Goal: Task Accomplishment & Management: Manage account settings

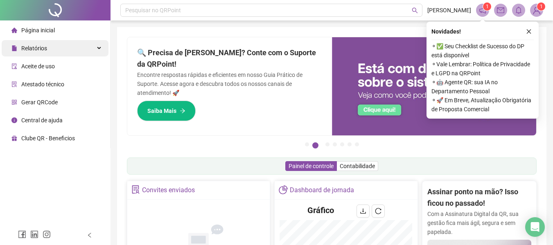
click at [54, 54] on div "Relatórios" at bounding box center [55, 48] width 107 height 16
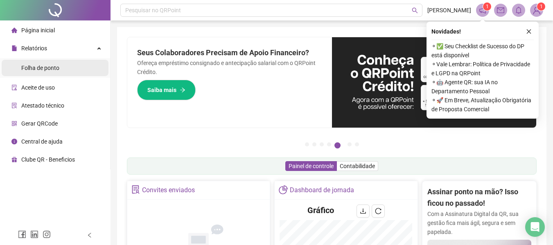
click at [70, 71] on li "Folha de ponto" at bounding box center [55, 68] width 107 height 16
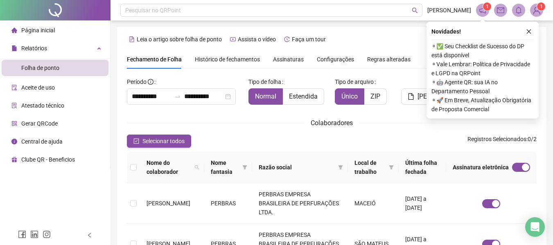
scroll to position [45, 0]
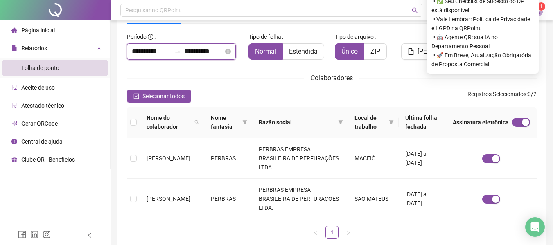
click at [163, 54] on input "**********" at bounding box center [151, 52] width 39 height 10
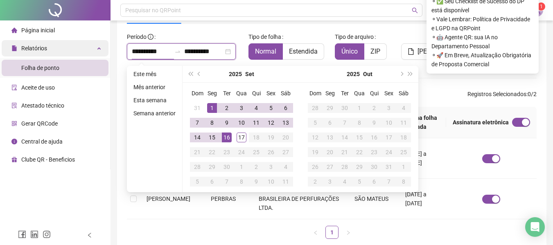
drag, startPoint x: 168, startPoint y: 50, endPoint x: 91, endPoint y: 54, distance: 76.7
click at [91, 54] on div "**********" at bounding box center [276, 123] width 553 height 336
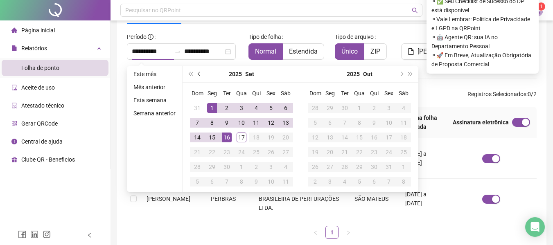
click at [202, 78] on button "prev-year" at bounding box center [199, 74] width 9 height 16
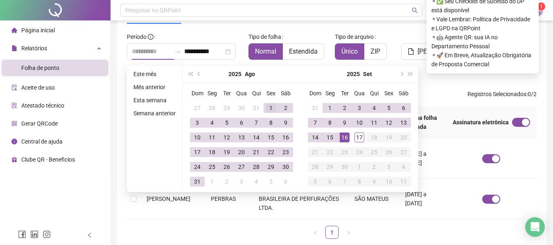
type input "**********"
click at [268, 104] on div "1" at bounding box center [271, 108] width 10 height 10
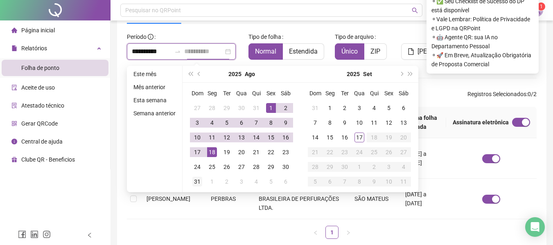
type input "**********"
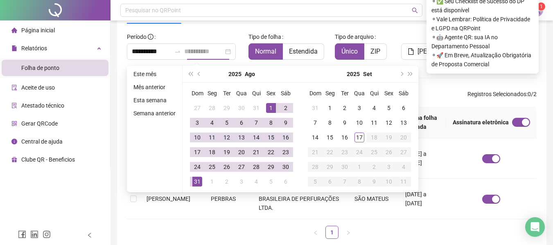
click at [199, 186] on div "31" at bounding box center [198, 182] width 10 height 10
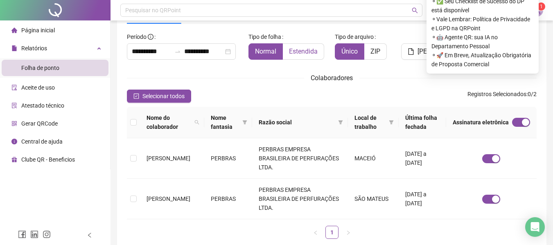
click at [306, 58] on label "Estendida" at bounding box center [303, 51] width 41 height 16
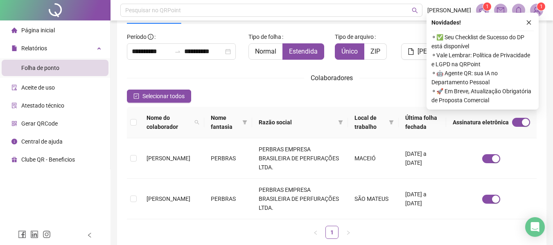
scroll to position [0, 0]
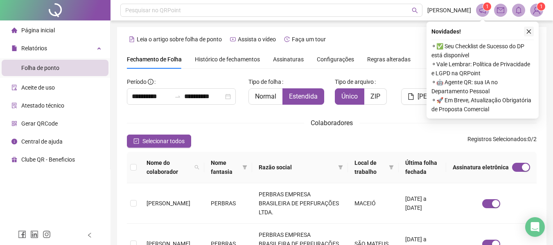
click at [528, 30] on icon "close" at bounding box center [529, 32] width 6 height 6
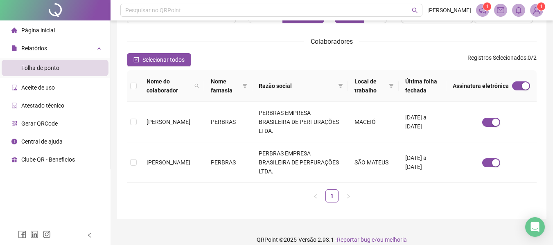
scroll to position [82, 0]
click at [127, 159] on div "Nome do colaborador Nome fantasia Razão social Local de trabalho Última folha f…" at bounding box center [332, 139] width 417 height 139
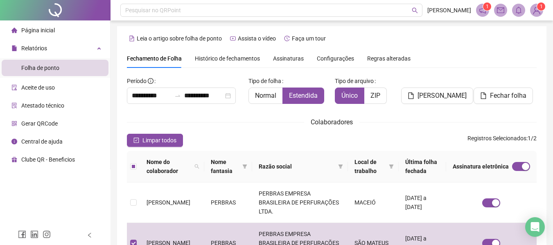
scroll to position [0, 0]
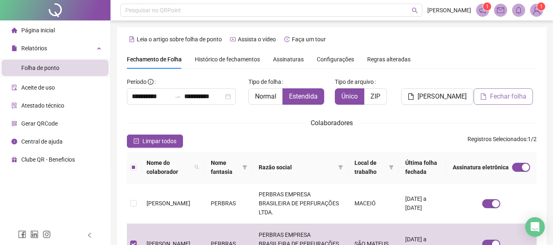
click at [512, 98] on span "Fechar folha" at bounding box center [508, 97] width 36 height 10
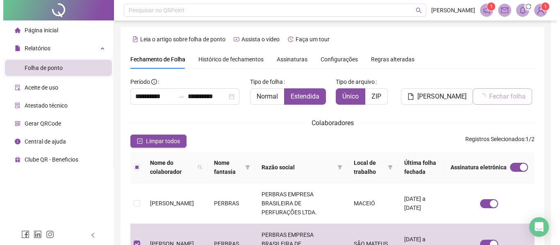
scroll to position [45, 0]
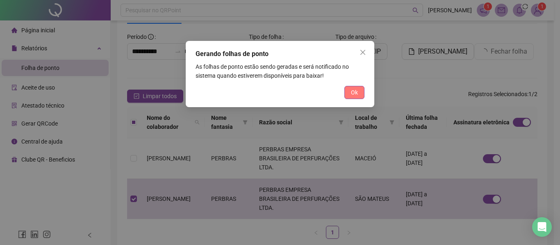
click at [349, 93] on button "Ok" at bounding box center [354, 92] width 20 height 13
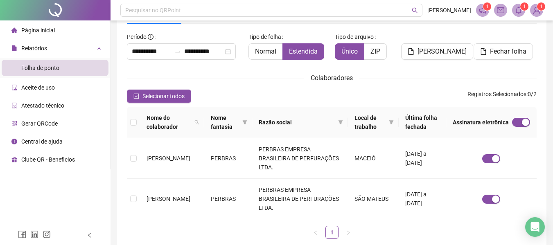
click at [515, 7] on icon "bell" at bounding box center [518, 10] width 7 height 7
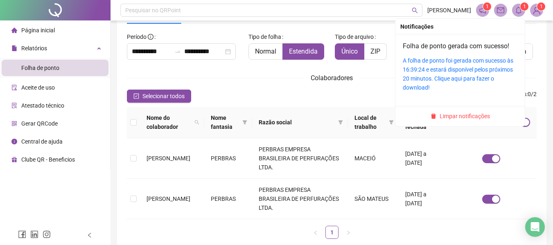
click at [453, 73] on div "A folha de ponto foi gerada com sucesso às 16:39:24 e estará disponível pelos p…" at bounding box center [460, 74] width 115 height 36
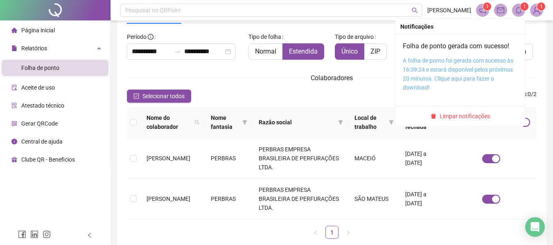
click at [443, 66] on link "A folha de ponto foi gerada com sucesso às 16:39:24 e estará disponível pelos p…" at bounding box center [458, 74] width 111 height 34
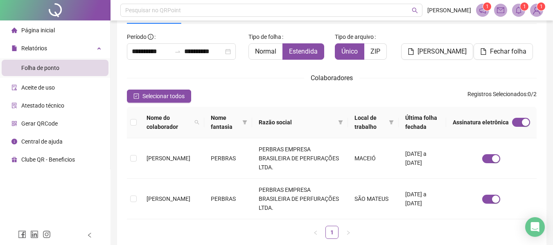
click at [539, 8] on sup "1" at bounding box center [541, 6] width 8 height 8
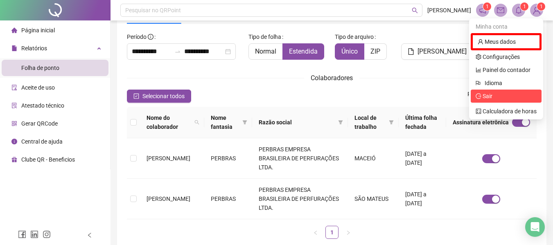
click at [511, 93] on span "Sair" at bounding box center [506, 96] width 61 height 9
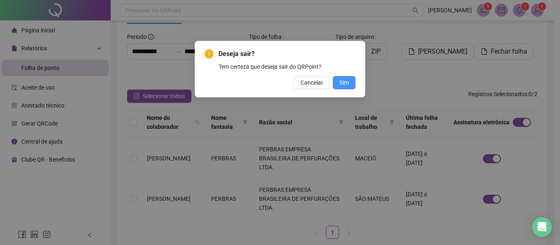
click at [340, 84] on span "Sim" at bounding box center [343, 82] width 9 height 9
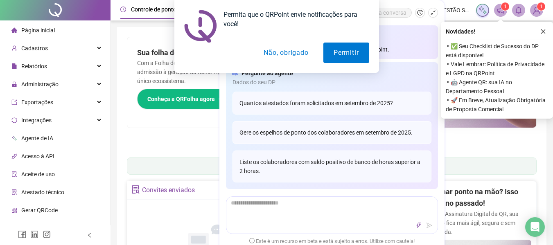
click at [542, 32] on div "Permita que o QRPoint envie notificações para você! Permitir Não, obrigado" at bounding box center [276, 36] width 553 height 73
click at [301, 51] on button "Não, obrigado" at bounding box center [286, 53] width 65 height 20
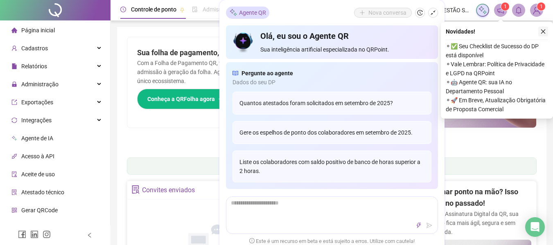
click at [545, 29] on icon "close" at bounding box center [544, 32] width 6 height 6
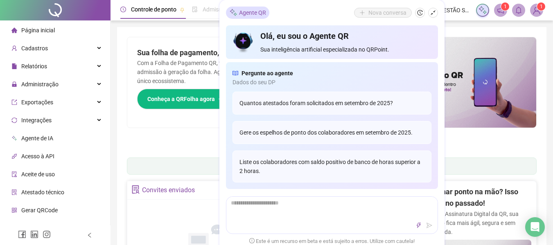
click at [435, 16] on button "button" at bounding box center [433, 13] width 10 height 10
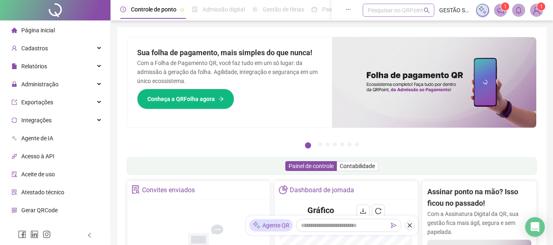
click at [398, 11] on div "Pesquisar no QRPoint" at bounding box center [399, 10] width 72 height 13
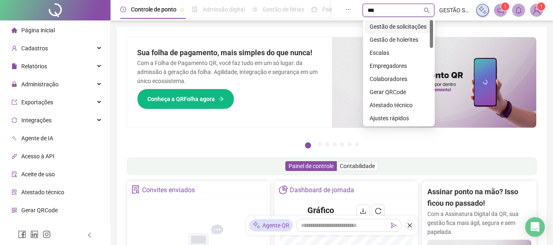
type input "****"
click at [394, 29] on div "Gestão de solicitações" at bounding box center [399, 26] width 59 height 9
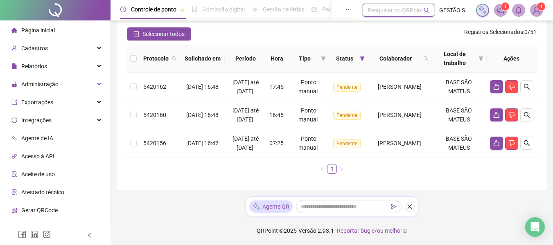
scroll to position [54, 0]
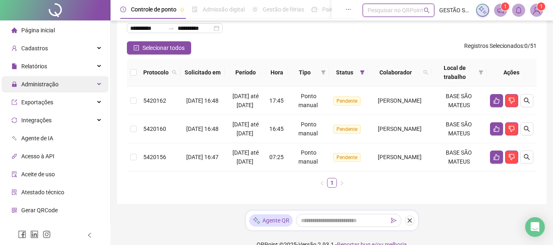
click at [82, 83] on div "Administração" at bounding box center [55, 84] width 107 height 16
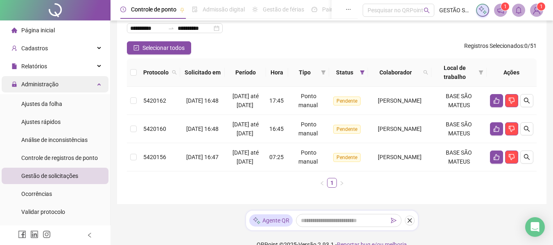
click at [86, 77] on div "Administração" at bounding box center [55, 84] width 107 height 16
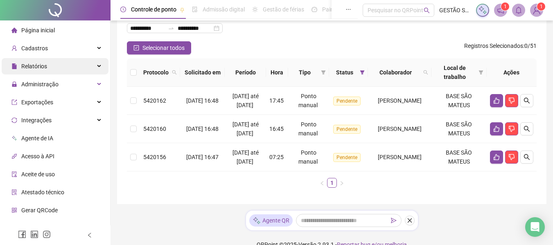
click at [62, 69] on div "Relatórios" at bounding box center [55, 66] width 107 height 16
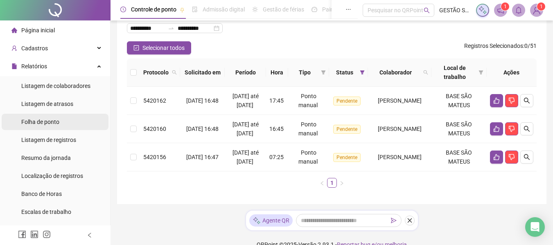
click at [66, 126] on li "Folha de ponto" at bounding box center [55, 122] width 107 height 16
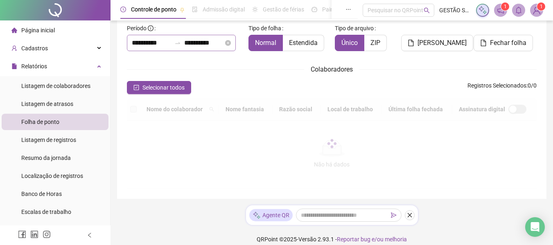
scroll to position [45, 0]
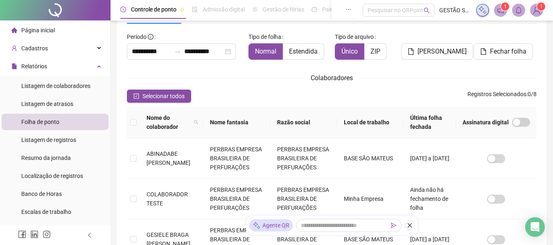
click at [154, 41] on label "Período" at bounding box center [143, 36] width 32 height 13
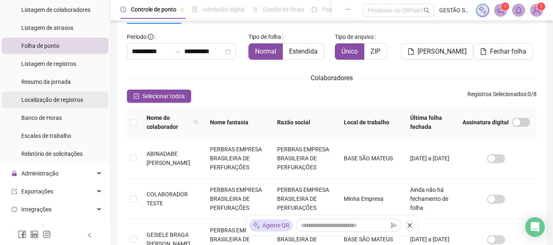
scroll to position [82, 0]
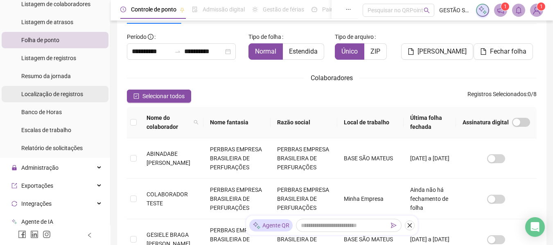
click at [65, 172] on div "Administração" at bounding box center [55, 168] width 107 height 16
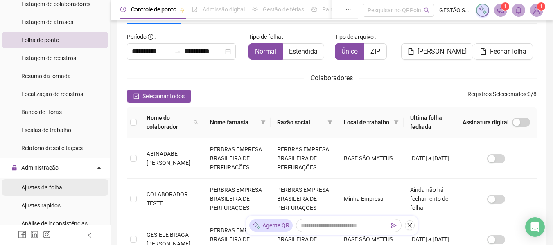
click at [69, 192] on li "Ajustes da folha" at bounding box center [55, 187] width 107 height 16
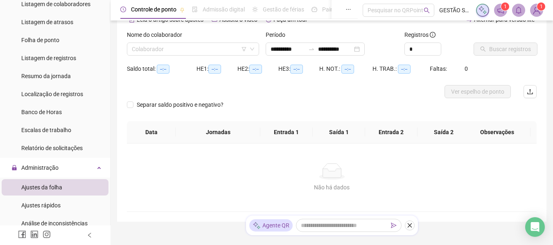
type input "**********"
click at [198, 43] on input "search" at bounding box center [189, 49] width 115 height 12
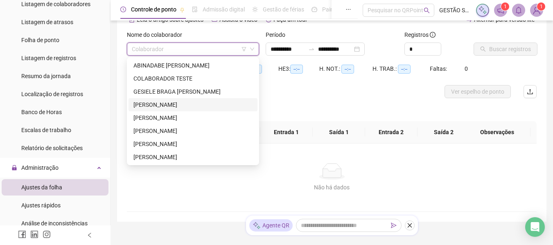
click at [193, 104] on div "[PERSON_NAME]" at bounding box center [193, 104] width 119 height 9
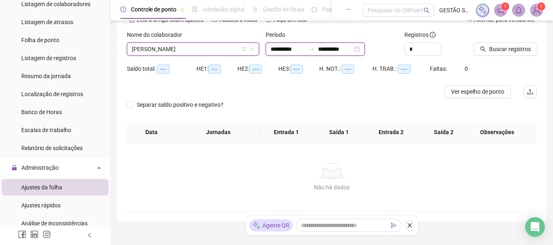
click at [285, 52] on input "**********" at bounding box center [288, 49] width 34 height 9
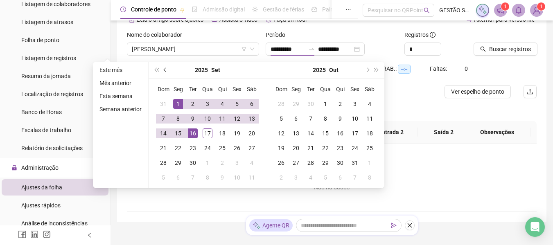
click at [165, 73] on button "prev-year" at bounding box center [165, 70] width 9 height 16
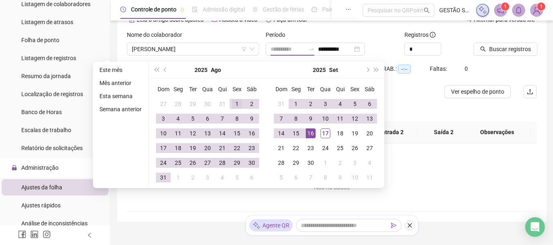
type input "**********"
click at [233, 101] on div "1" at bounding box center [237, 104] width 10 height 10
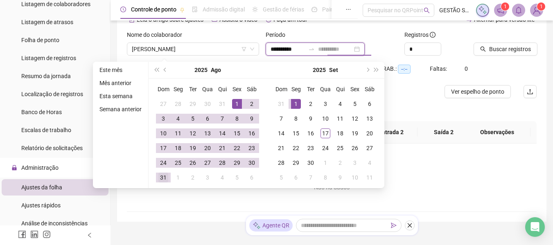
type input "**********"
click at [168, 177] on div "31" at bounding box center [164, 178] width 10 height 10
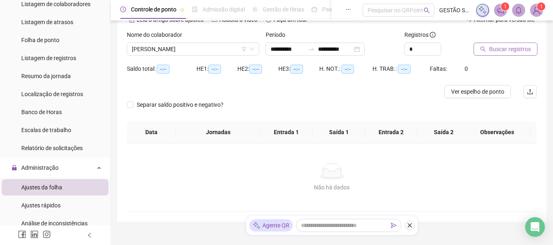
click at [507, 46] on span "Buscar registros" at bounding box center [510, 49] width 42 height 9
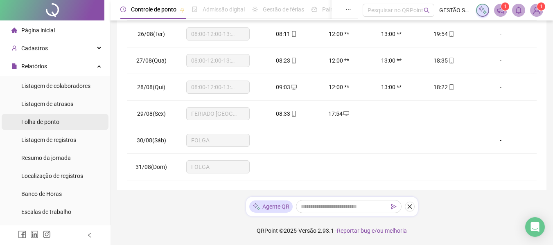
click at [39, 120] on span "Folha de ponto" at bounding box center [40, 122] width 38 height 7
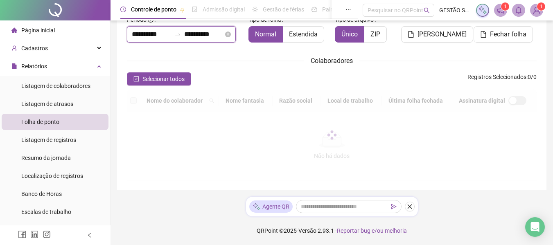
click at [152, 38] on input "**********" at bounding box center [151, 34] width 39 height 10
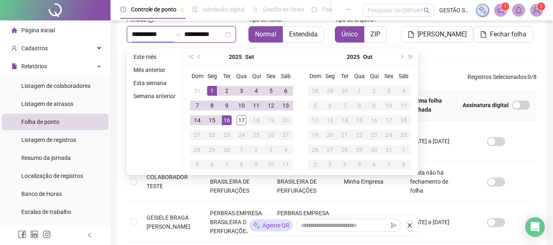
scroll to position [45, 0]
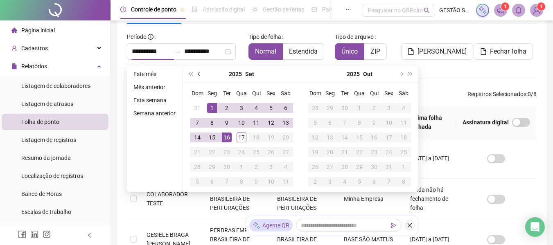
click at [199, 76] on button "prev-year" at bounding box center [199, 74] width 9 height 16
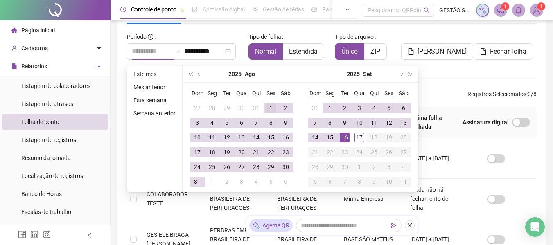
type input "**********"
click at [270, 108] on div "1" at bounding box center [271, 108] width 10 height 10
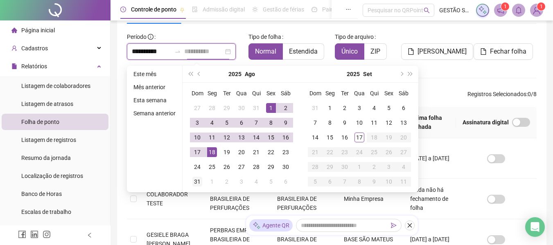
type input "**********"
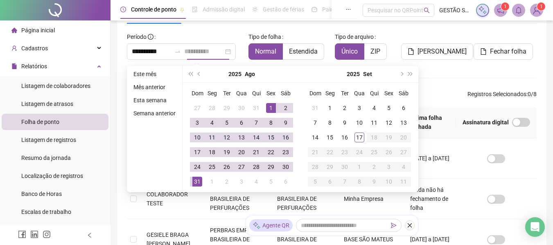
click at [200, 179] on div "31" at bounding box center [198, 182] width 10 height 10
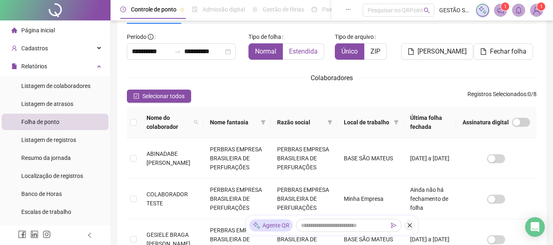
click at [312, 50] on span "Estendida" at bounding box center [303, 52] width 29 height 8
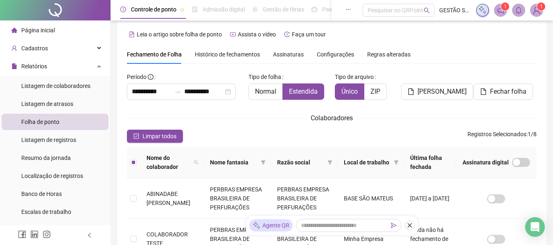
scroll to position [4, 0]
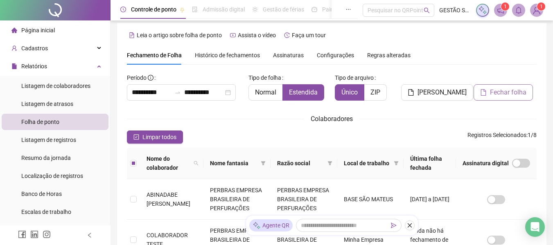
click at [492, 95] on span "Fechar folha" at bounding box center [508, 93] width 36 height 10
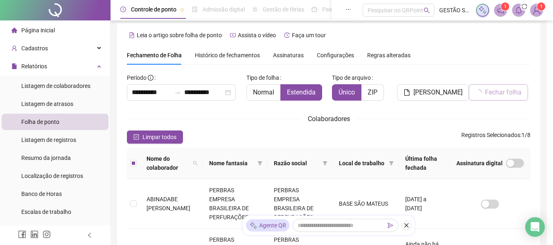
scroll to position [45, 0]
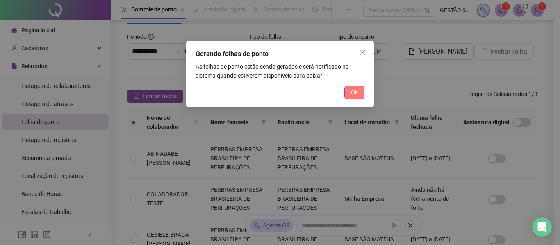
click at [356, 95] on span "Ok" at bounding box center [354, 92] width 7 height 9
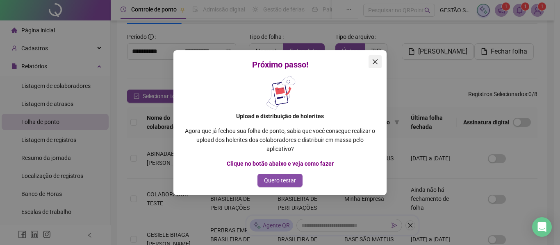
click at [378, 59] on icon "close" at bounding box center [375, 62] width 7 height 7
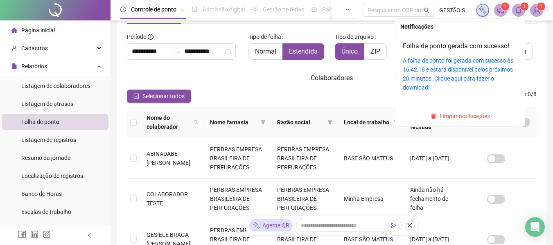
click at [520, 11] on icon "bell" at bounding box center [518, 10] width 7 height 7
click at [421, 73] on div "A folha de ponto foi gerada com sucesso às 16:42:18 e estará disponível pelos p…" at bounding box center [460, 74] width 115 height 36
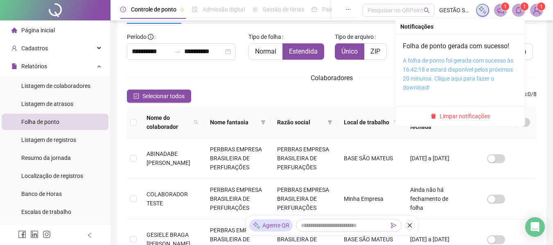
click at [433, 76] on link "A folha de ponto foi gerada com sucesso às 16:42:18 e estará disponível pelos p…" at bounding box center [458, 74] width 111 height 34
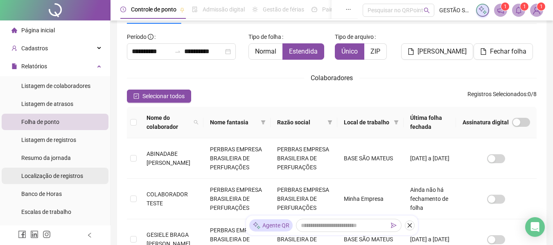
scroll to position [205, 0]
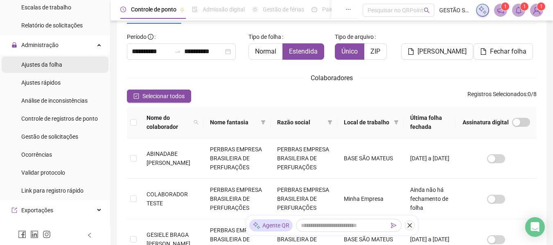
click at [66, 62] on li "Ajustes da folha" at bounding box center [55, 65] width 107 height 16
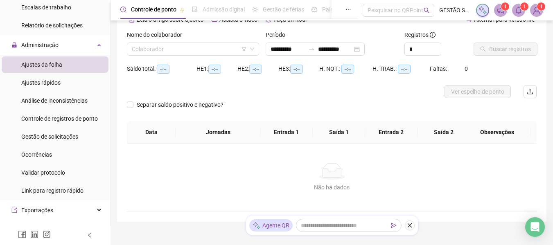
type input "**********"
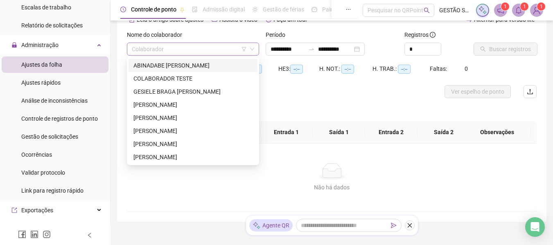
click at [221, 43] on div "Colaborador" at bounding box center [193, 49] width 132 height 13
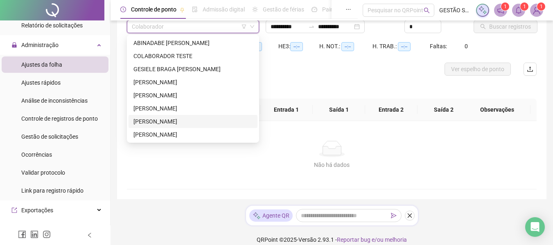
scroll to position [77, 0]
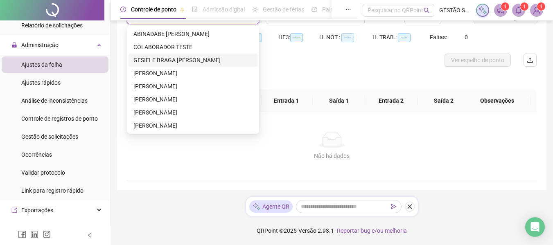
click at [191, 63] on div "GESIELE BRAGA [PERSON_NAME]" at bounding box center [193, 60] width 119 height 9
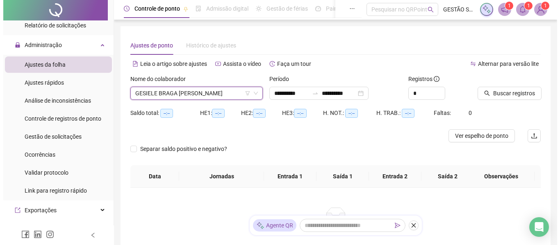
scroll to position [0, 0]
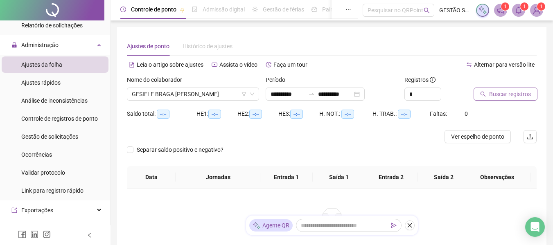
click at [509, 93] on span "Buscar registros" at bounding box center [510, 94] width 42 height 9
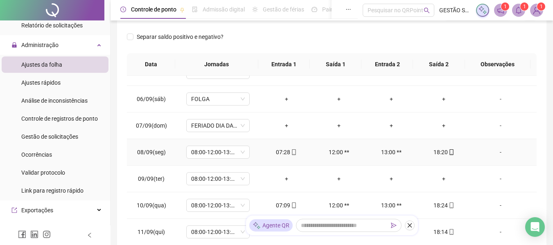
scroll to position [164, 0]
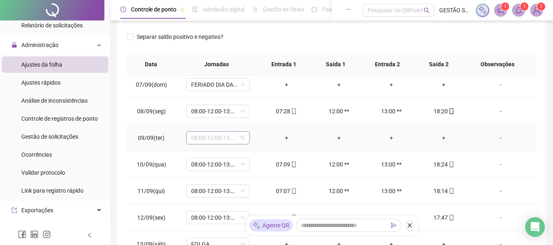
click at [232, 142] on span "08:00-12:00-13:00-17:48" at bounding box center [218, 138] width 54 height 12
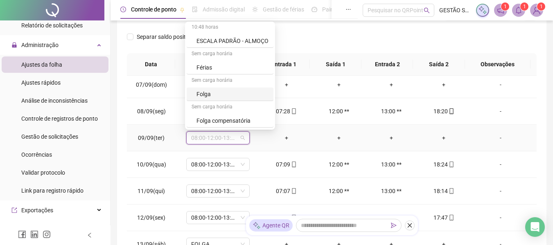
scroll to position [108, 0]
click at [244, 90] on div "Folga compensatória" at bounding box center [233, 94] width 72 height 9
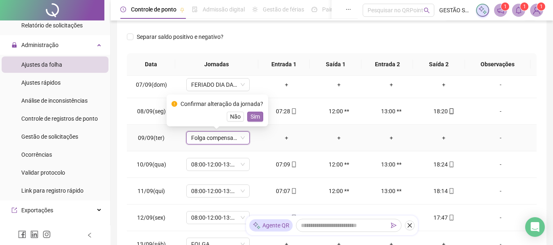
click at [251, 113] on span "Sim" at bounding box center [255, 116] width 9 height 9
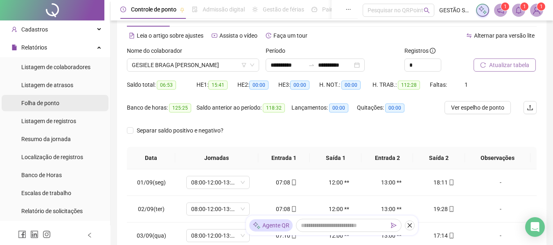
scroll to position [0, 0]
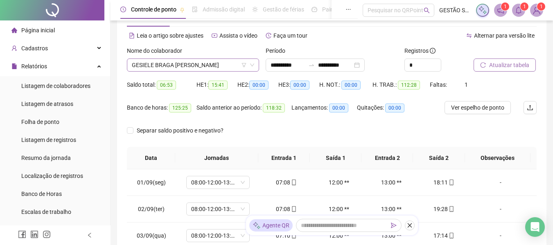
click at [241, 66] on span "GESIELE BRAGA [PERSON_NAME]" at bounding box center [193, 65] width 122 height 12
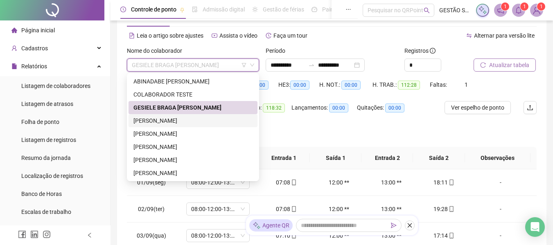
click at [218, 123] on div "[PERSON_NAME]" at bounding box center [193, 120] width 119 height 9
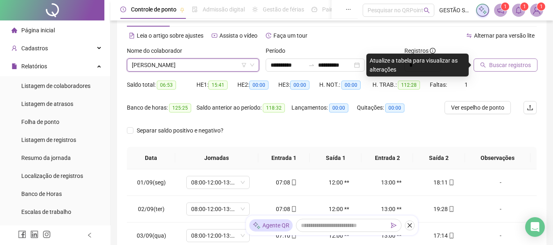
click at [491, 61] on span "Buscar registros" at bounding box center [510, 65] width 42 height 9
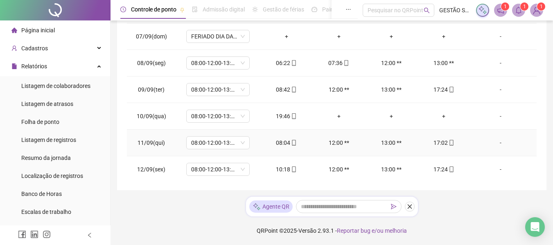
scroll to position [123, 0]
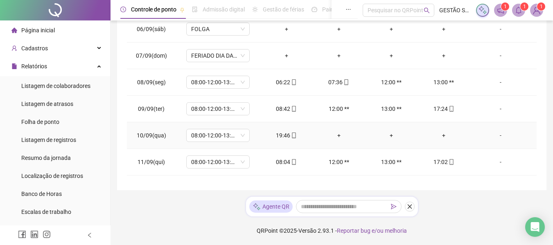
click at [440, 134] on div "+" at bounding box center [443, 135] width 39 height 9
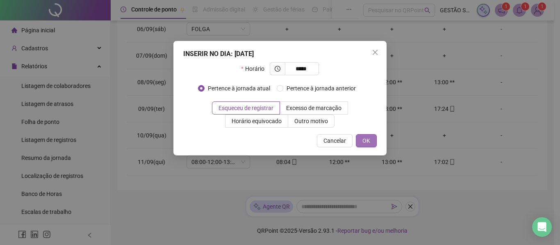
type input "*****"
click at [366, 143] on span "OK" at bounding box center [366, 140] width 8 height 9
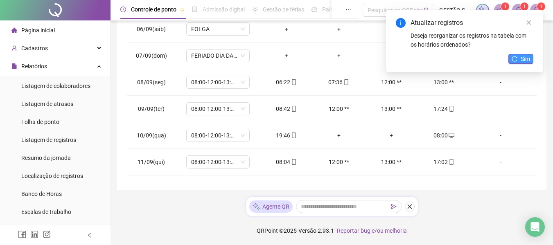
click at [530, 57] on span "Sim" at bounding box center [525, 58] width 9 height 9
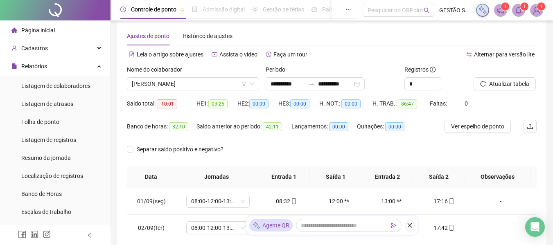
scroll to position [0, 0]
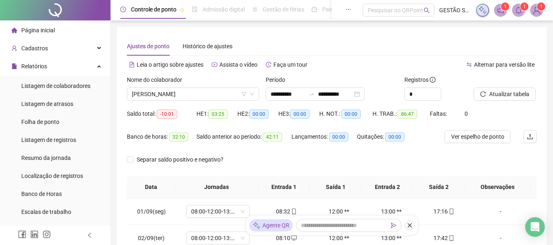
click at [517, 87] on div "Atualizar tabela" at bounding box center [505, 87] width 63 height 25
click at [517, 88] on button "Atualizar tabela" at bounding box center [505, 94] width 62 height 13
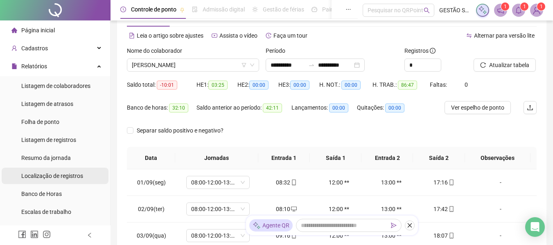
scroll to position [82, 0]
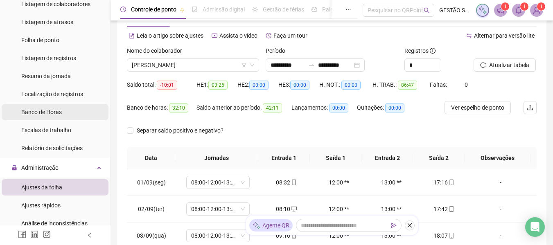
click at [51, 110] on span "Banco de Horas" at bounding box center [41, 112] width 41 height 7
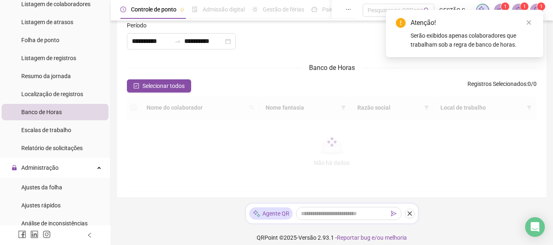
type input "**********"
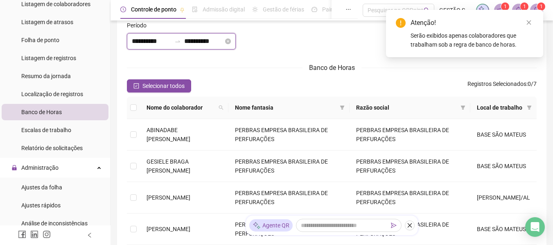
click at [161, 42] on input "**********" at bounding box center [151, 41] width 39 height 10
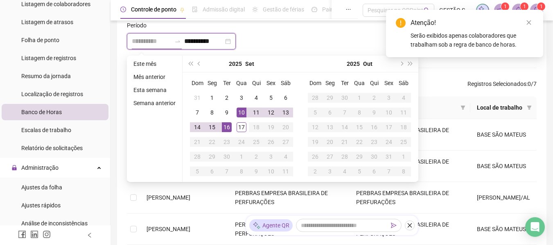
type input "**********"
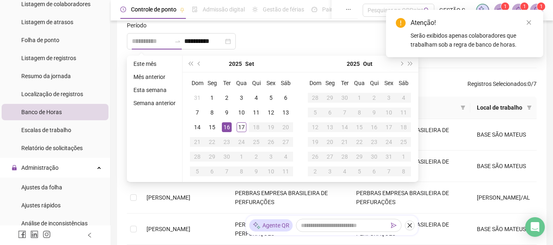
click at [226, 128] on div "16" at bounding box center [227, 127] width 10 height 10
type input "**********"
click at [229, 128] on div "16" at bounding box center [227, 127] width 10 height 10
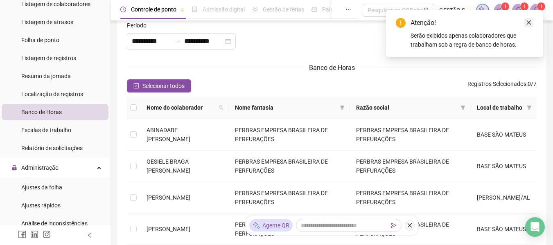
click at [528, 22] on icon "close" at bounding box center [529, 23] width 6 height 6
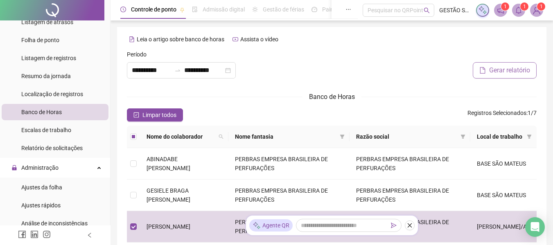
click at [500, 73] on span "Gerar relatório" at bounding box center [509, 71] width 41 height 10
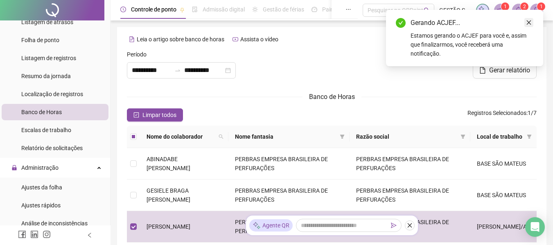
click at [528, 25] on link "Close" at bounding box center [529, 22] width 9 height 9
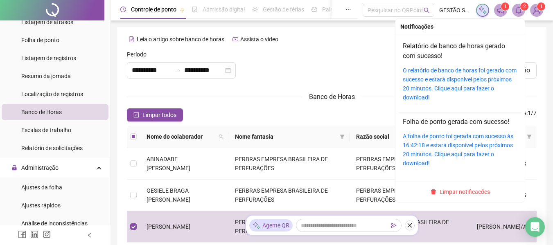
click at [523, 9] on span "2" at bounding box center [524, 7] width 3 height 6
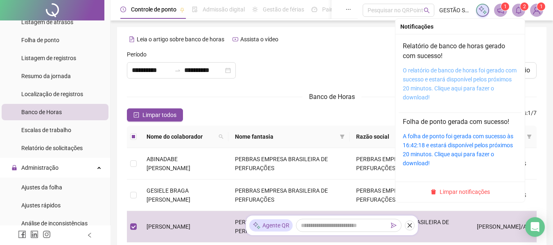
click at [438, 79] on link "O relatório de banco de horas foi gerado com sucesso e estará disponível pelos …" at bounding box center [460, 84] width 114 height 34
